Goal: Task Accomplishment & Management: Use online tool/utility

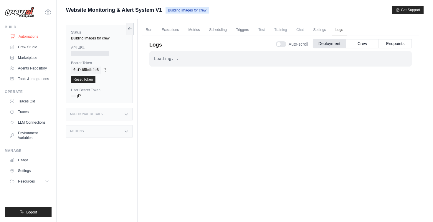
click at [22, 34] on link "Automations" at bounding box center [30, 36] width 44 height 9
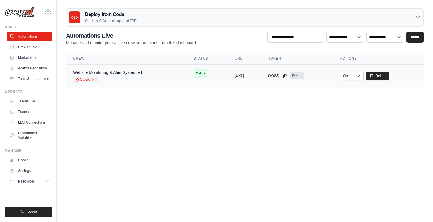
click at [235, 76] on button "https://website-monitoring-alert-sy" at bounding box center [239, 75] width 9 height 5
click at [361, 76] on icon "button" at bounding box center [358, 75] width 5 height 5
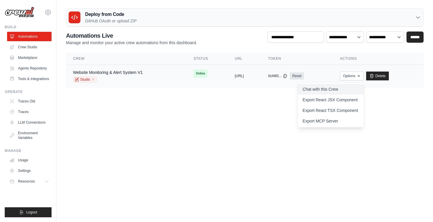
click at [329, 89] on link "Chat with this Crew" at bounding box center [331, 89] width 66 height 11
click at [238, 108] on body "jesse.miller@crewai.com Settings Build Automations" at bounding box center [216, 111] width 433 height 222
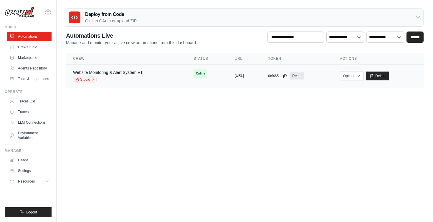
click at [244, 76] on button "https://website-monitoring-alert-sy" at bounding box center [239, 75] width 9 height 5
click at [361, 75] on icon "button" at bounding box center [358, 75] width 5 height 5
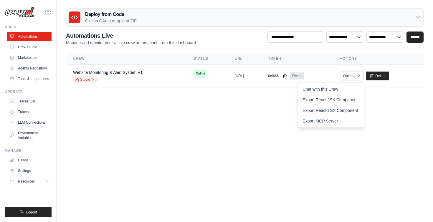
click at [240, 112] on body "jesse.miller@crewai.com Settings Build Automations" at bounding box center [216, 111] width 433 height 222
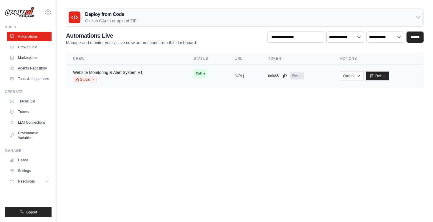
click at [123, 74] on link "Website Monitoring & Alert System V1" at bounding box center [107, 72] width 69 height 5
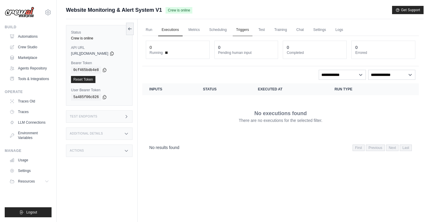
click at [247, 30] on link "Triggers" at bounding box center [242, 30] width 20 height 12
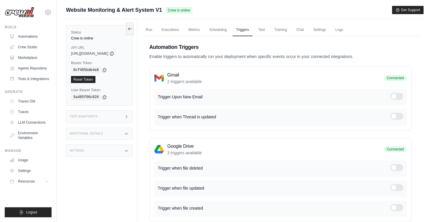
click at [113, 114] on div "Test Endpoints" at bounding box center [99, 116] width 67 height 12
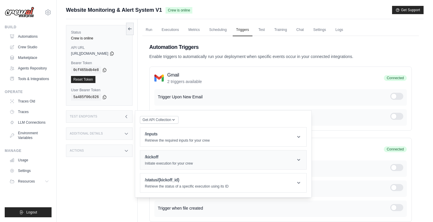
click at [195, 157] on header "/kickoff Initiate execution for your crew" at bounding box center [223, 159] width 166 height 19
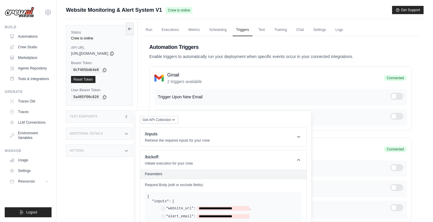
click at [202, 67] on div "Gmail 2 triggers available Connected Trigger Upon New Email" at bounding box center [280, 99] width 262 height 64
click at [132, 117] on div "Test Endpoints" at bounding box center [99, 116] width 67 height 12
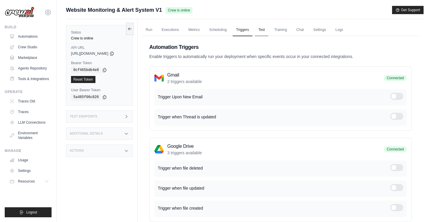
click at [266, 29] on link "Test" at bounding box center [262, 30] width 14 height 12
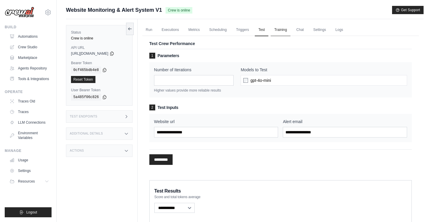
click at [285, 31] on link "Training" at bounding box center [280, 30] width 20 height 12
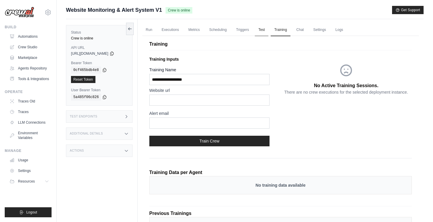
click at [263, 32] on link "Test" at bounding box center [262, 30] width 14 height 12
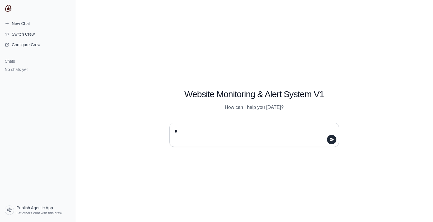
type textarea "**"
